Goal: Task Accomplishment & Management: Use online tool/utility

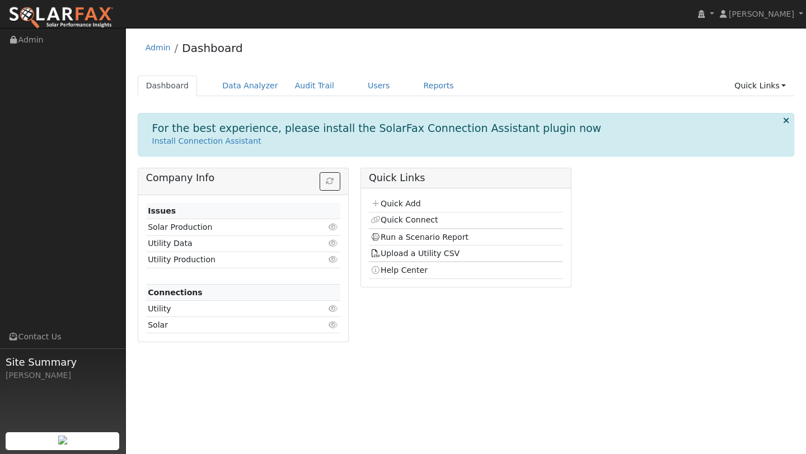
click at [358, 63] on div "Admin Dashboard" at bounding box center [466, 51] width 657 height 34
click at [251, 76] on link "Data Analyzer" at bounding box center [250, 86] width 73 height 21
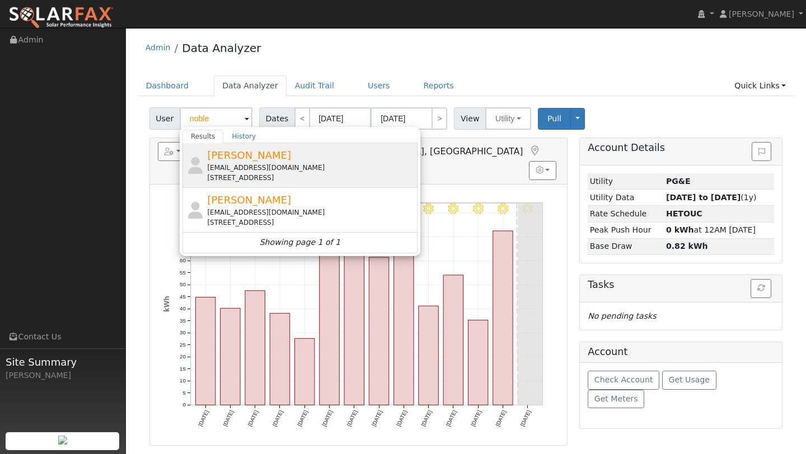
click at [236, 162] on div "Brittany Noble brittanynoble@ymail.com 5100 Union Mine Drive, Antioch, CA 94531" at bounding box center [311, 165] width 208 height 35
type input "[PERSON_NAME]"
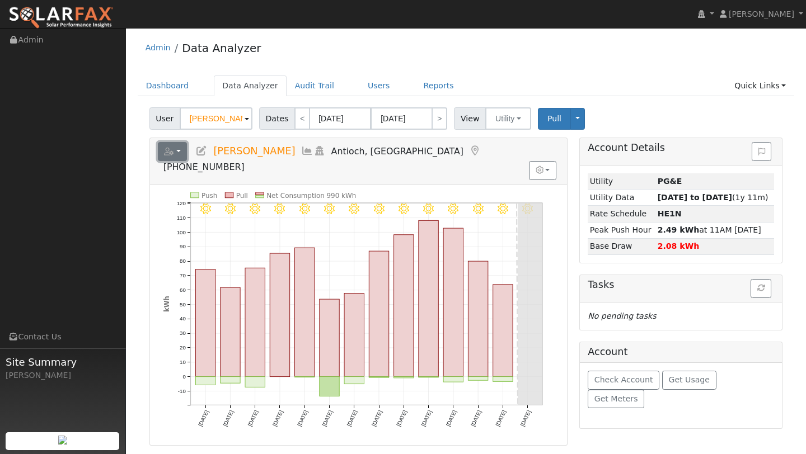
click at [175, 158] on button "button" at bounding box center [173, 151] width 30 height 19
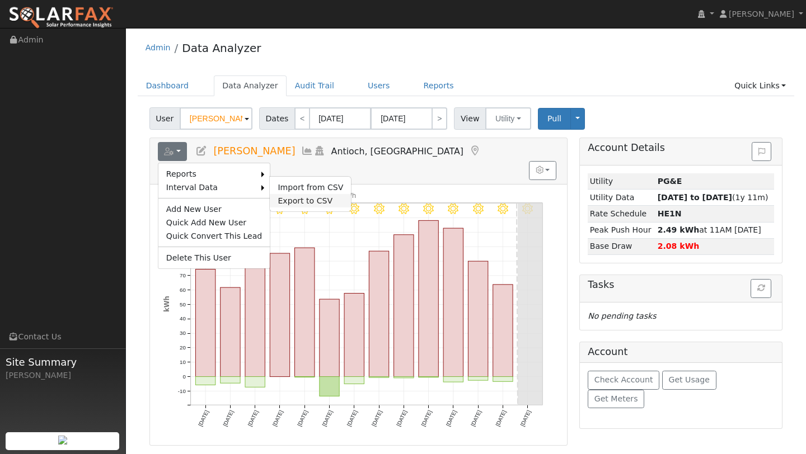
click at [303, 197] on link "Export to CSV" at bounding box center [310, 200] width 81 height 13
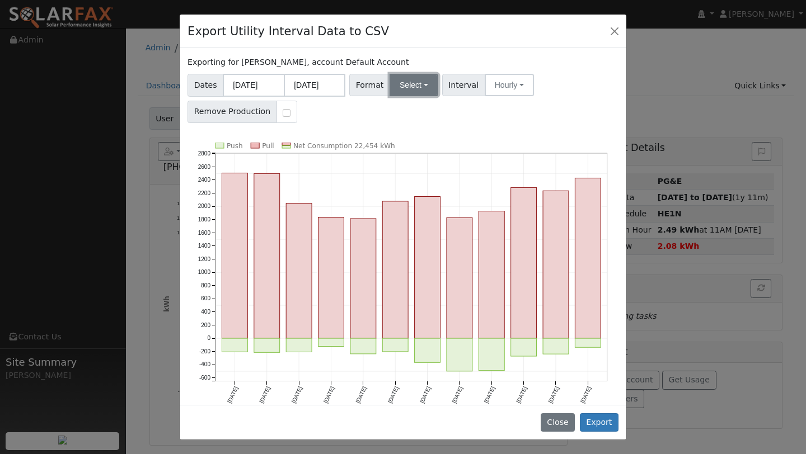
click at [406, 87] on button "Select" at bounding box center [414, 85] width 49 height 22
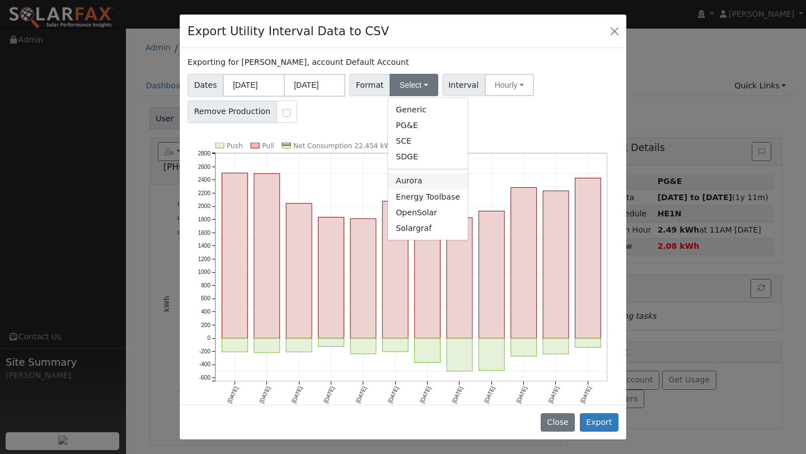
click at [400, 175] on link "Aurora" at bounding box center [428, 182] width 80 height 16
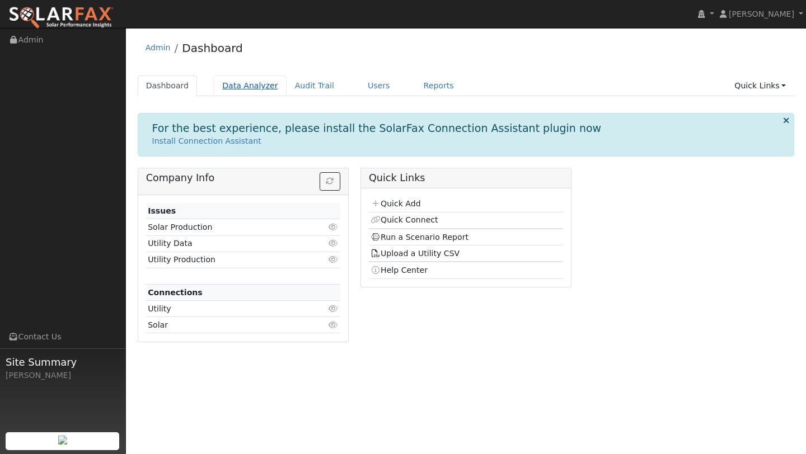
click at [259, 81] on link "Data Analyzer" at bounding box center [250, 86] width 73 height 21
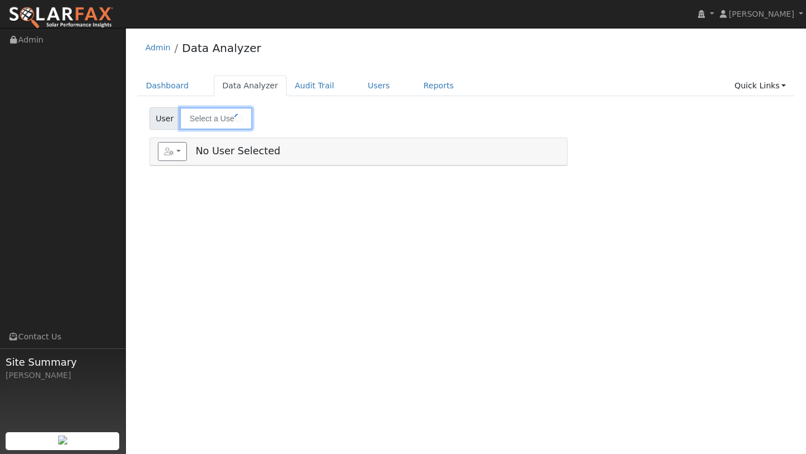
type input "[PERSON_NAME]"
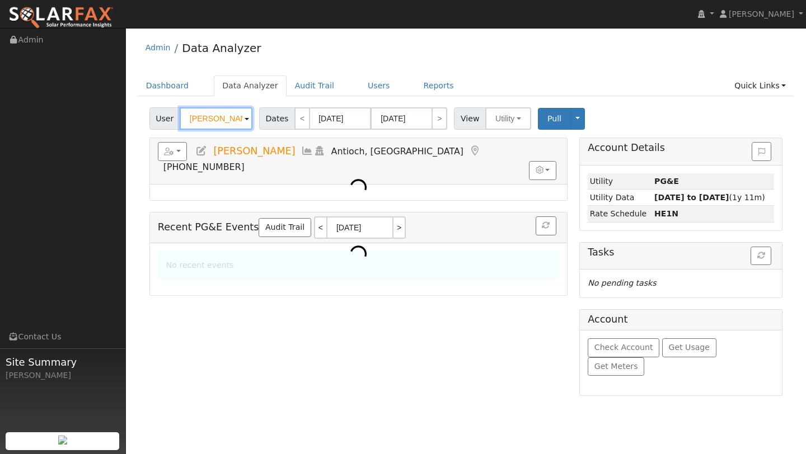
click at [228, 119] on input "[PERSON_NAME]" at bounding box center [216, 118] width 73 height 22
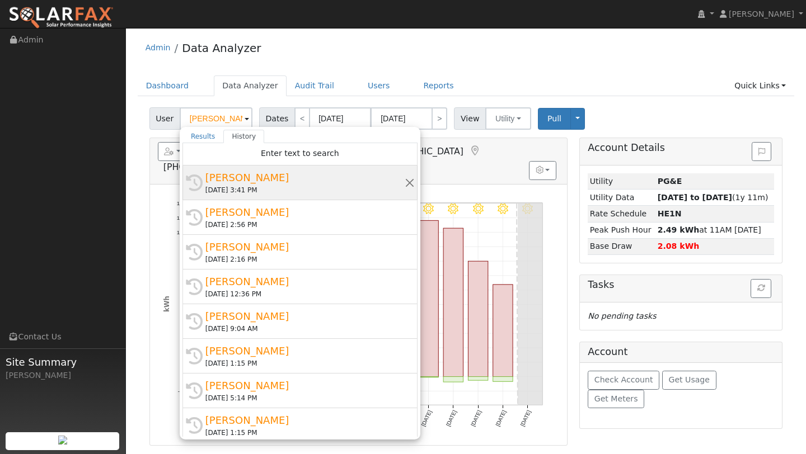
click at [253, 174] on div "[PERSON_NAME]" at bounding box center [304, 177] width 199 height 15
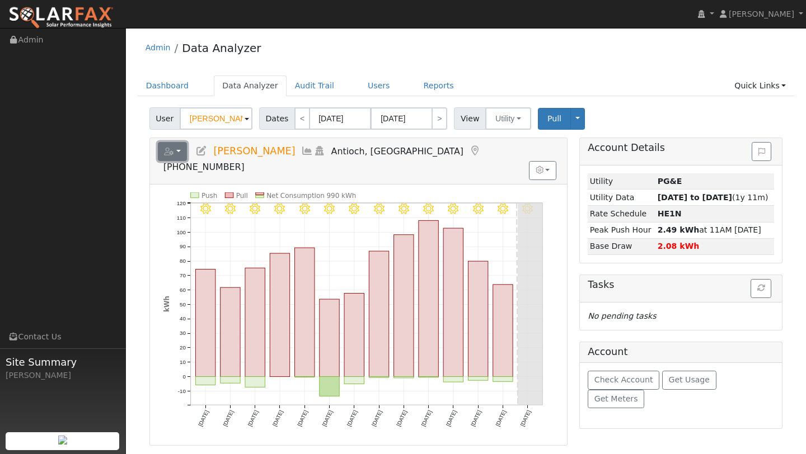
click at [181, 144] on button "button" at bounding box center [173, 151] width 30 height 19
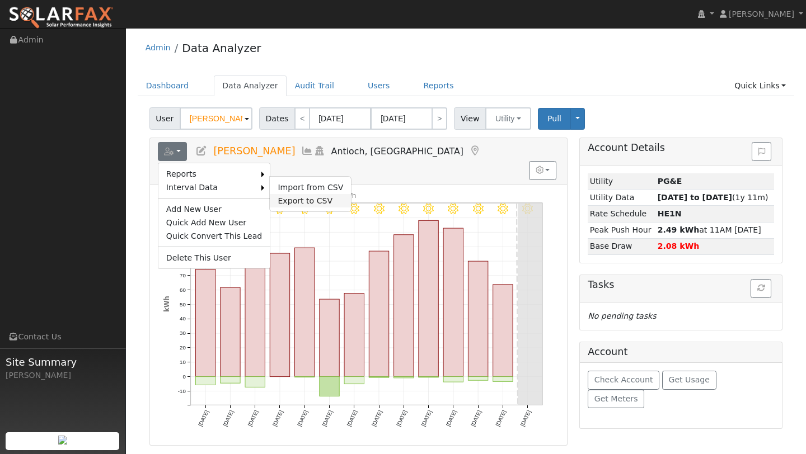
click at [313, 199] on link "Export to CSV" at bounding box center [310, 200] width 81 height 13
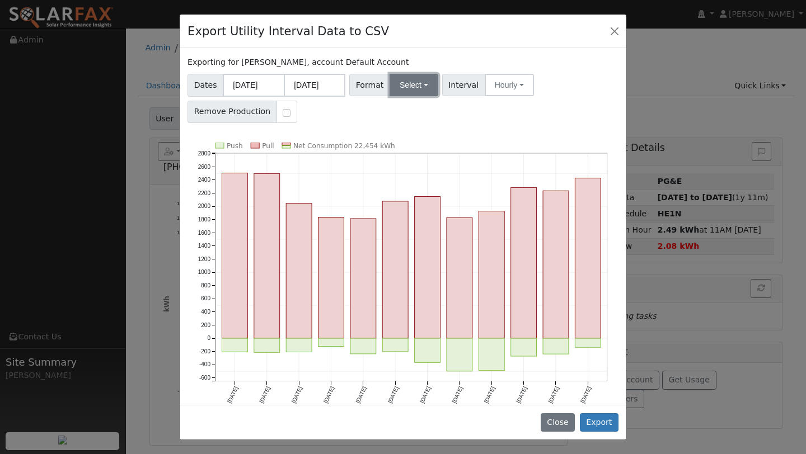
click at [403, 86] on button "Select" at bounding box center [414, 85] width 49 height 22
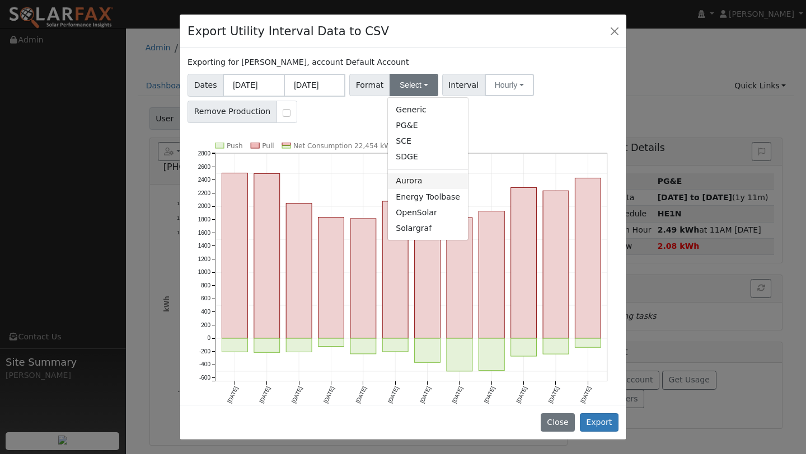
click at [405, 182] on link "Aurora" at bounding box center [428, 182] width 80 height 16
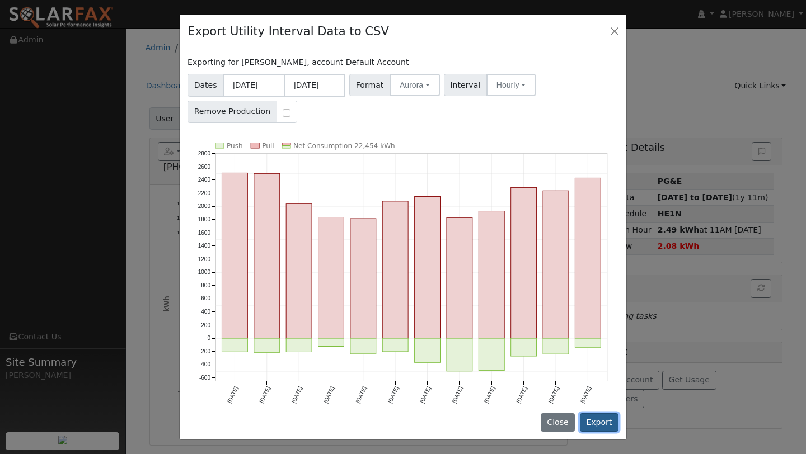
click at [587, 420] on button "Export" at bounding box center [599, 423] width 39 height 19
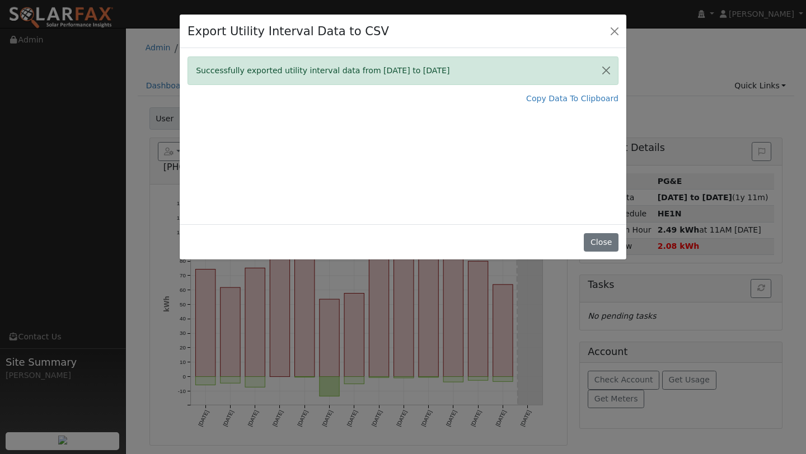
click at [346, 134] on div "Successfully exported utility interval data from 09/01/24 to 08/31/25 Copy Data…" at bounding box center [403, 136] width 447 height 176
click at [448, 171] on div "Successfully exported utility interval data from 09/01/24 to 08/31/25 Copy Data…" at bounding box center [403, 136] width 447 height 176
click at [552, 101] on link "Copy Data To Clipboard" at bounding box center [572, 99] width 92 height 12
click at [602, 36] on div "Export Utility Interval Data to CSV" at bounding box center [403, 32] width 447 height 34
click at [613, 36] on button "Close" at bounding box center [615, 32] width 16 height 16
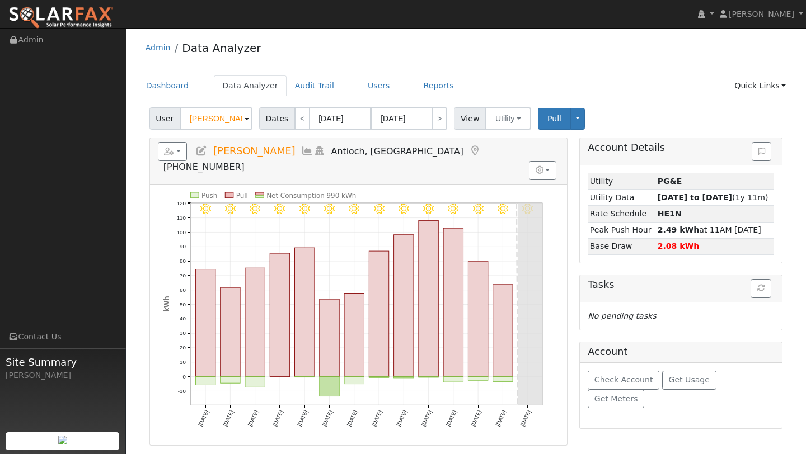
click at [345, 77] on ul "Dashboard Data Analyzer Audit Trail Users Reports Quick Links Quick Add Quick C…" at bounding box center [466, 86] width 657 height 21
click at [359, 85] on link "Users" at bounding box center [378, 86] width 39 height 21
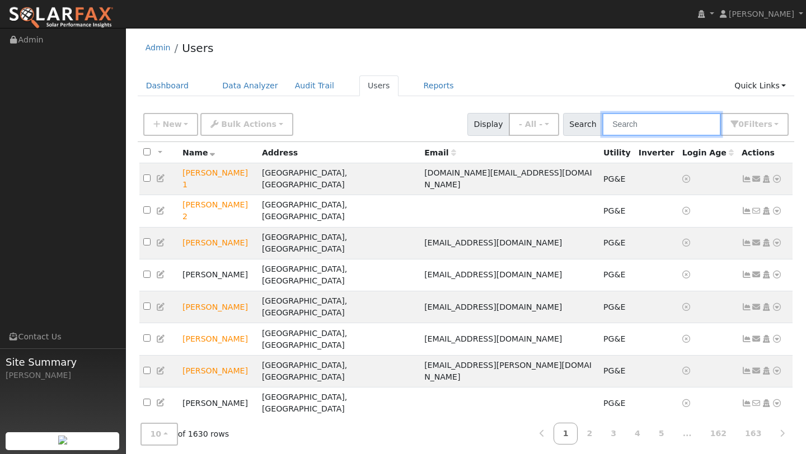
click at [667, 124] on input "text" at bounding box center [661, 124] width 119 height 23
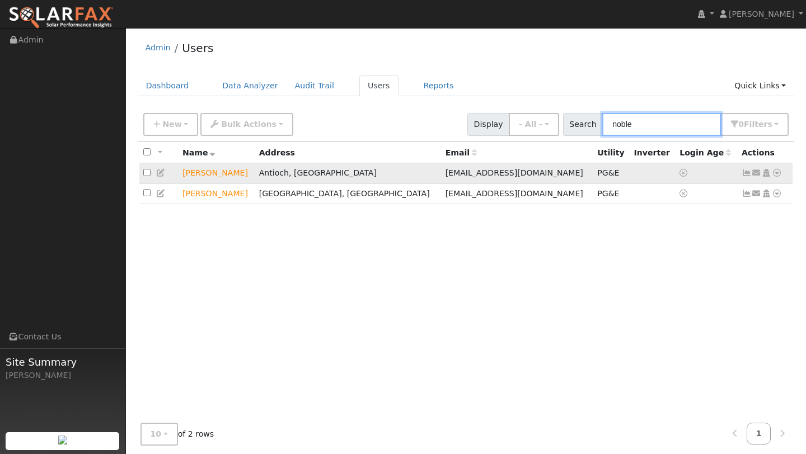
type input "noble"
click at [779, 174] on icon at bounding box center [777, 173] width 10 height 8
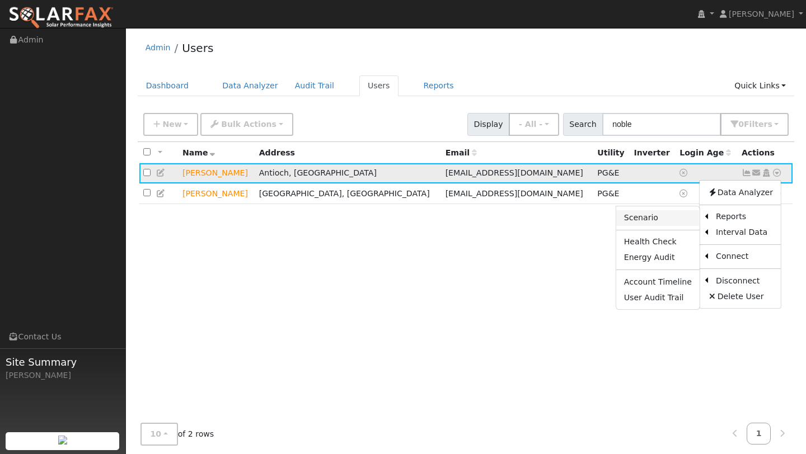
click at [687, 217] on link "Scenario" at bounding box center [657, 218] width 83 height 16
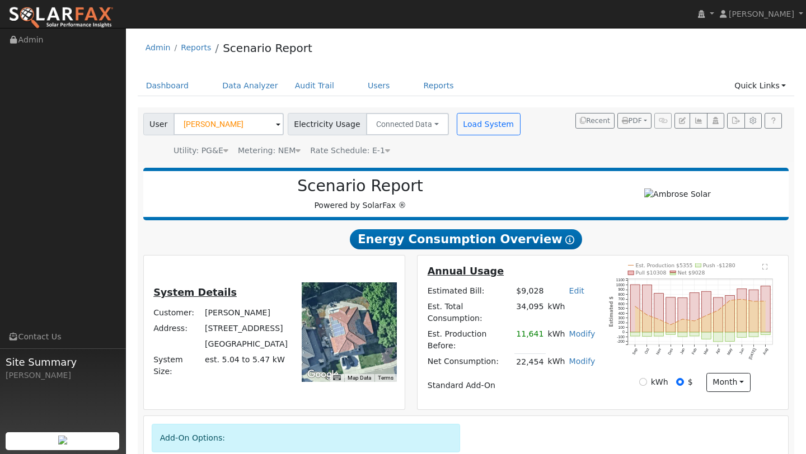
scroll to position [139, 0]
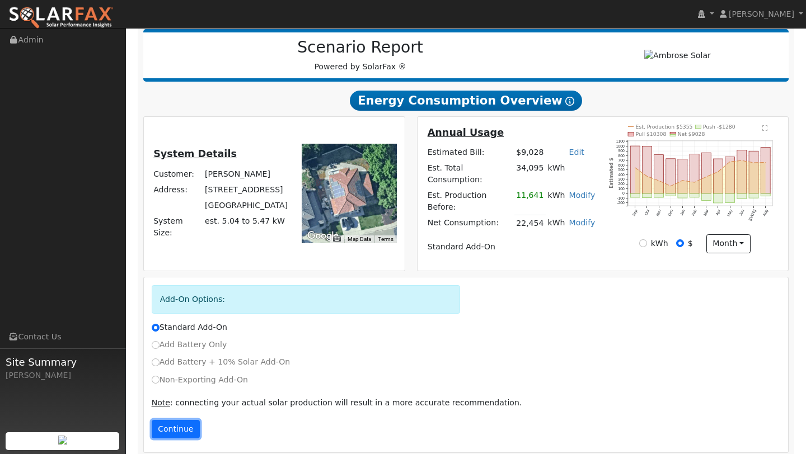
click at [172, 420] on button "Continue" at bounding box center [176, 429] width 48 height 19
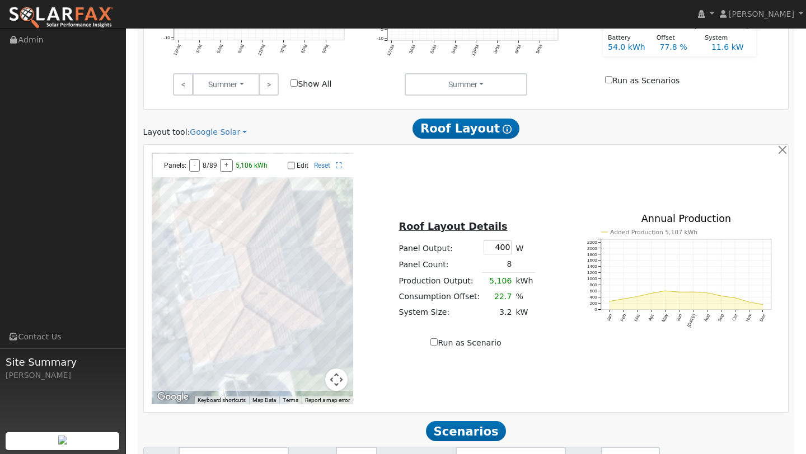
scroll to position [723, 0]
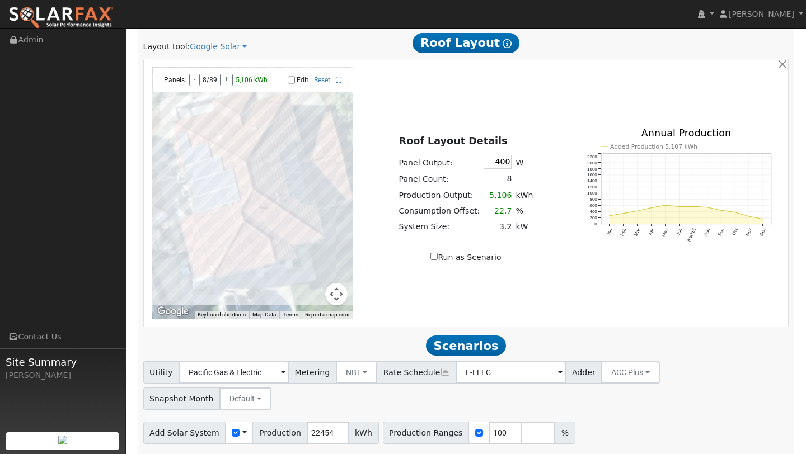
click at [335, 283] on button "Map camera controls" at bounding box center [336, 294] width 22 height 22
click at [311, 292] on button "Zoom out" at bounding box center [308, 294] width 22 height 22
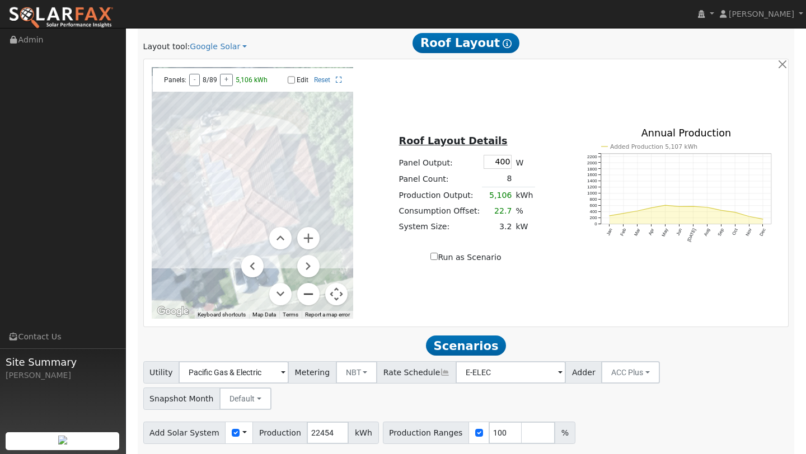
click at [311, 292] on button "Zoom out" at bounding box center [308, 294] width 22 height 22
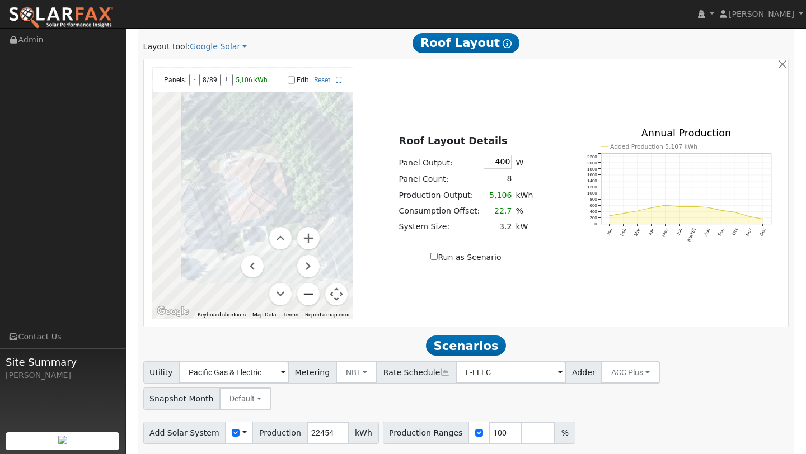
click at [311, 292] on button "Zoom out" at bounding box center [308, 294] width 22 height 22
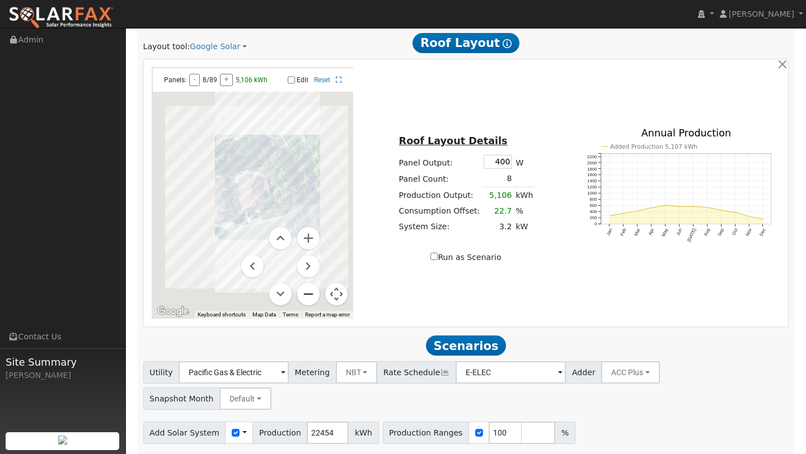
click at [311, 292] on button "Zoom out" at bounding box center [308, 294] width 22 height 22
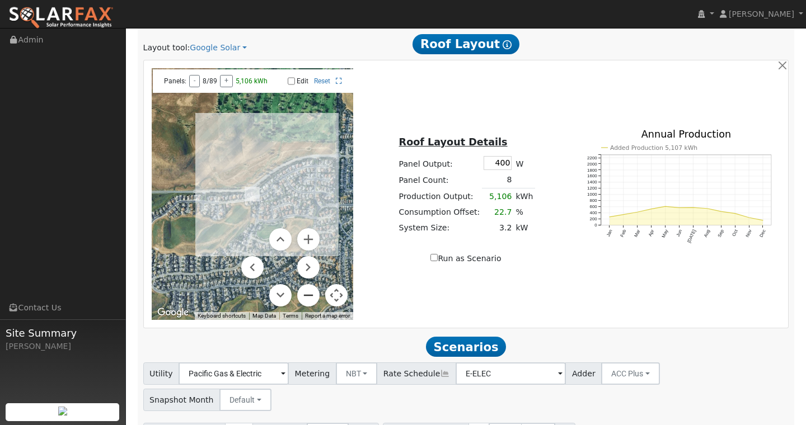
scroll to position [752, 0]
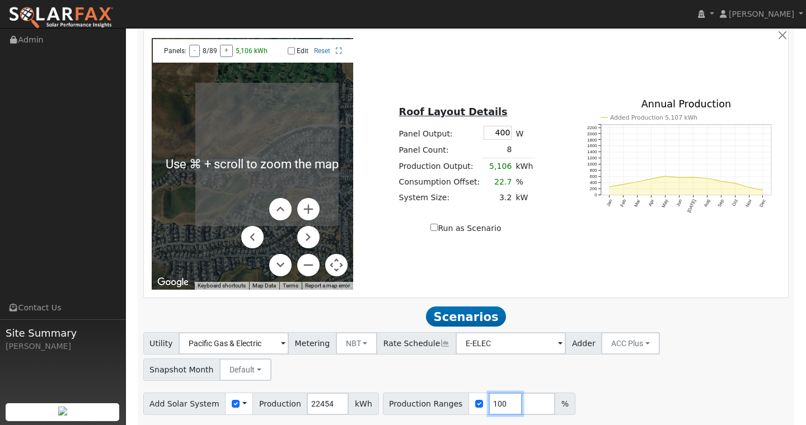
click at [491, 393] on input "100" at bounding box center [506, 404] width 34 height 22
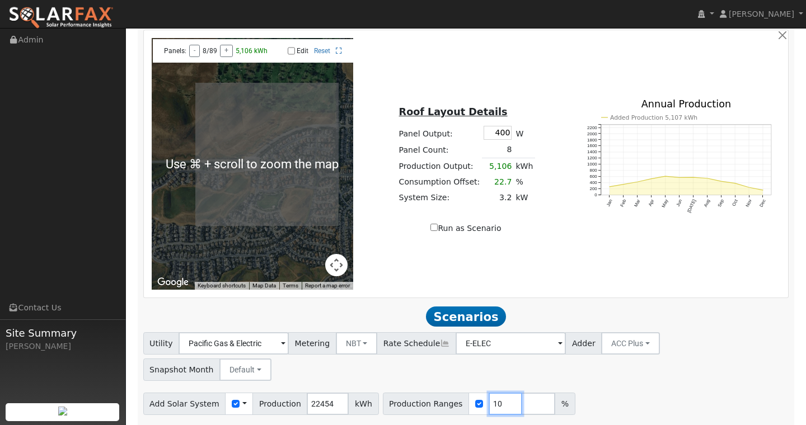
type input "1"
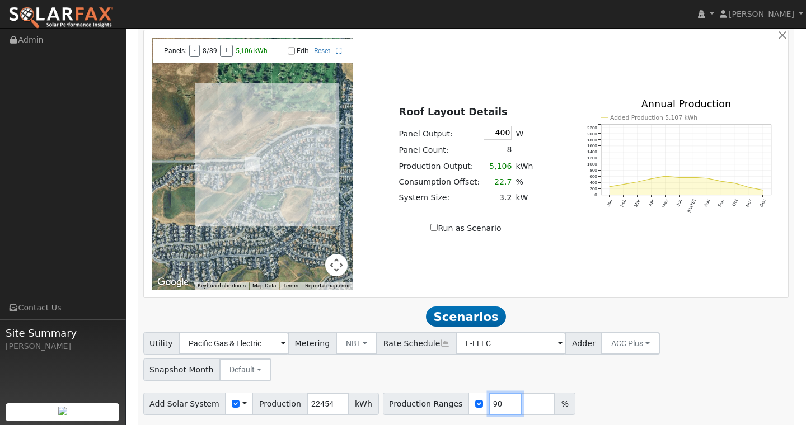
type input "90"
click at [597, 389] on div "Add Solar System Use CSV Data Production 22454 kWh Production Ranges 90 %" at bounding box center [466, 402] width 650 height 26
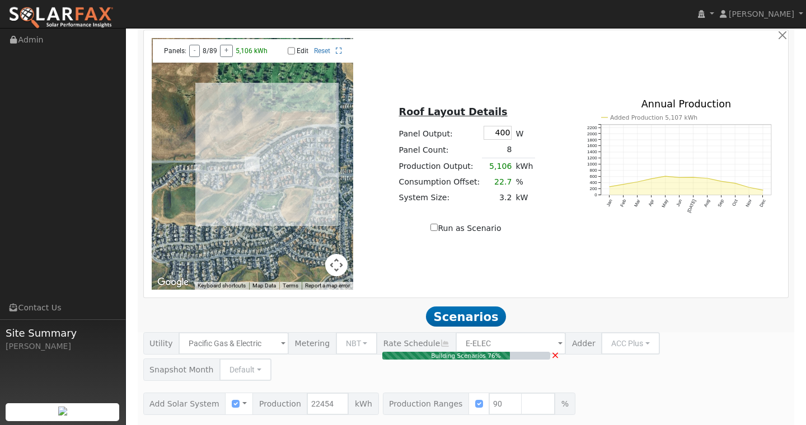
type input "13.5"
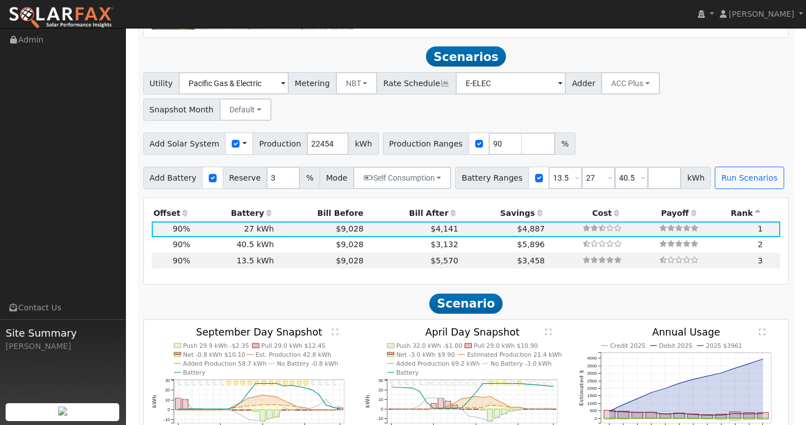
scroll to position [1015, 0]
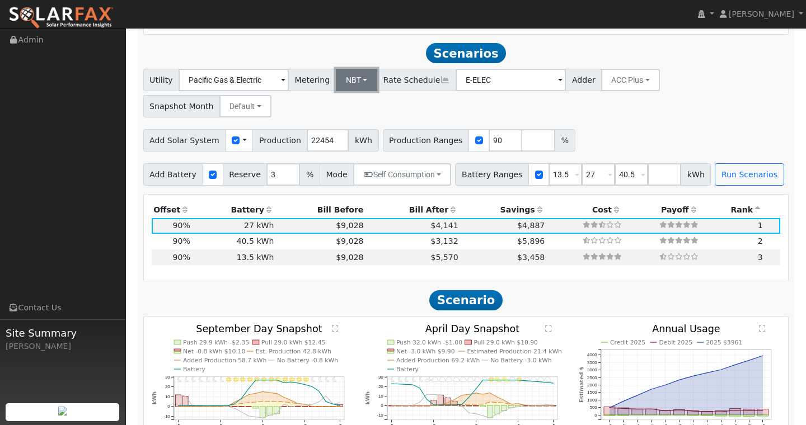
click at [346, 79] on button "NBT" at bounding box center [357, 80] width 42 height 22
click at [348, 98] on link "NEM" at bounding box center [363, 105] width 78 height 16
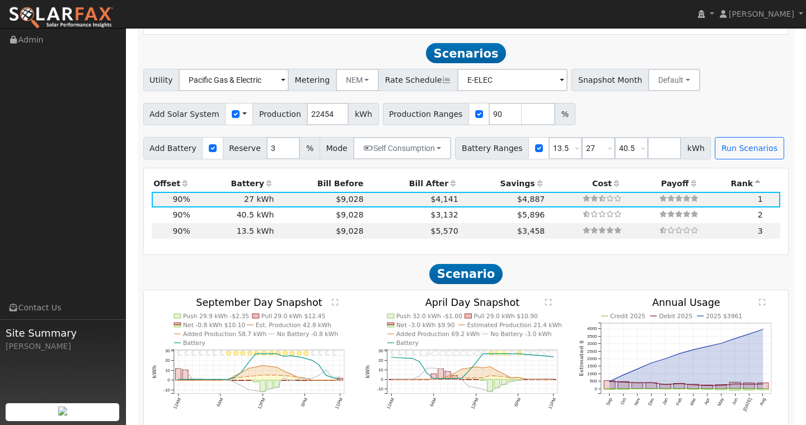
click at [659, 99] on div "Add Solar System Use CSV Data Production 22454 kWh Production Ranges 90 %" at bounding box center [466, 112] width 650 height 26
click at [729, 137] on button "Run Scenarios" at bounding box center [749, 148] width 69 height 22
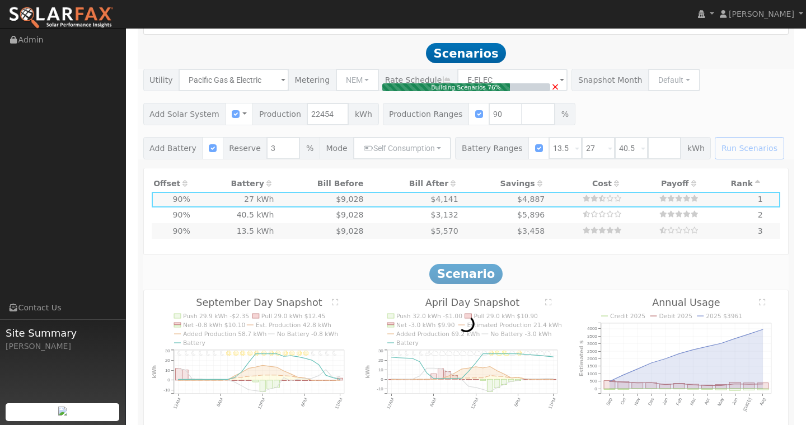
type input "$16,200"
type input "$19,006"
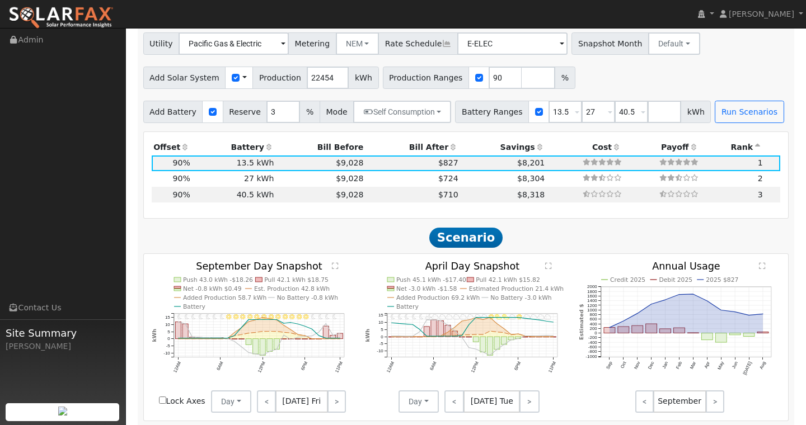
scroll to position [1059, 0]
